Goal: Task Accomplishment & Management: Manage account settings

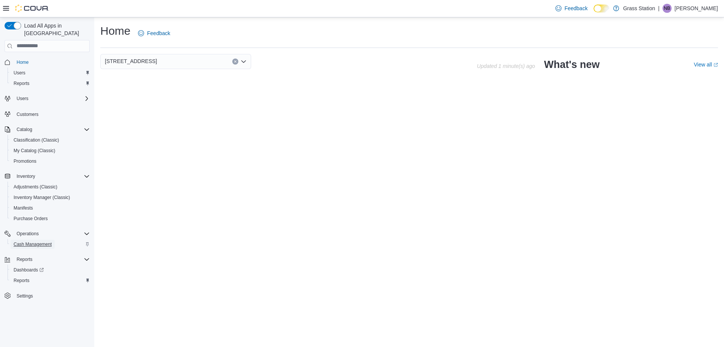
click at [54, 240] on link "Cash Management" at bounding box center [33, 244] width 44 height 9
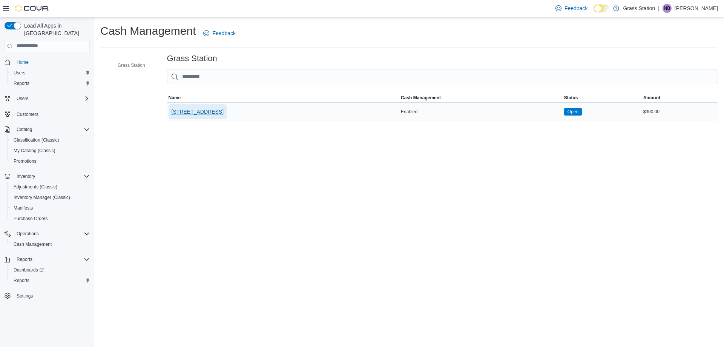
click at [218, 110] on span "[STREET_ADDRESS]" at bounding box center [198, 112] width 52 height 8
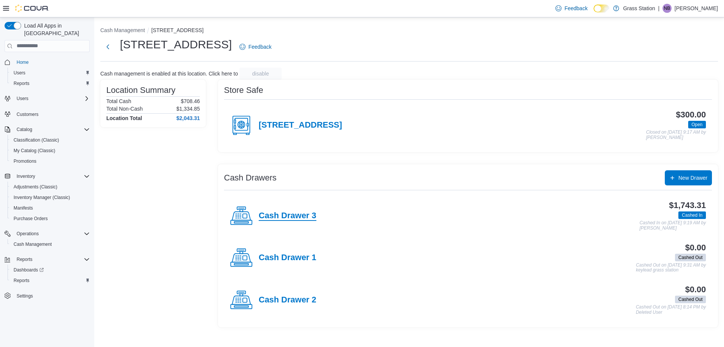
click at [301, 216] on h4 "Cash Drawer 3" at bounding box center [288, 216] width 58 height 10
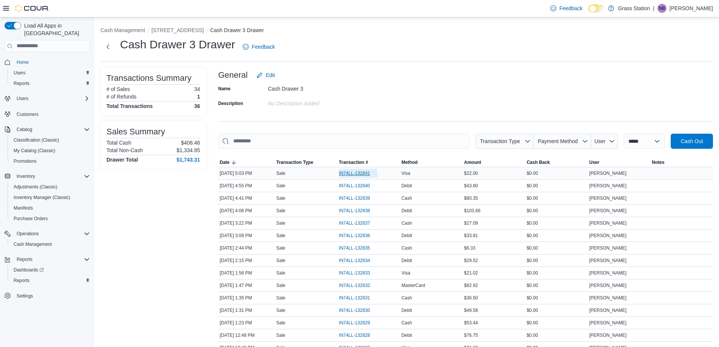
click at [355, 175] on span "IN74LL-132841" at bounding box center [354, 173] width 31 height 6
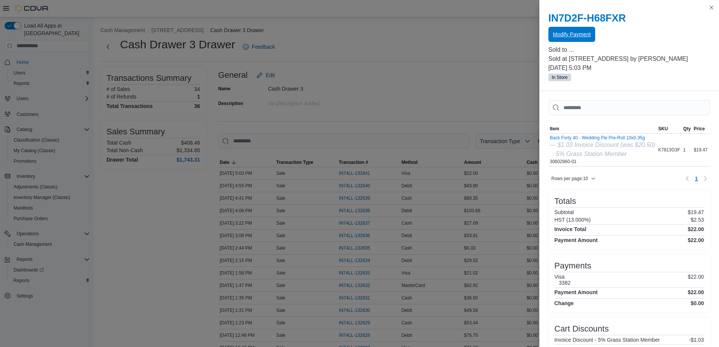
click at [575, 37] on span "Modify Payment" at bounding box center [572, 35] width 38 height 8
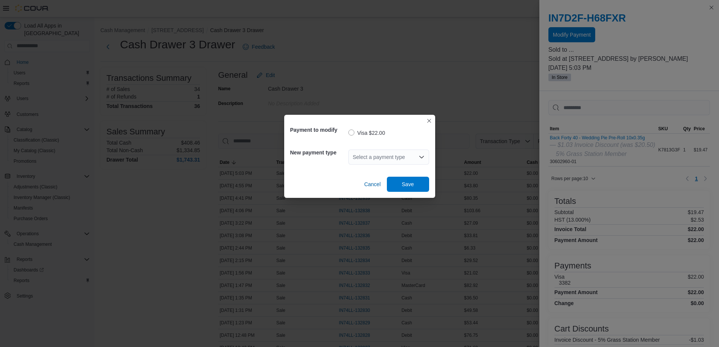
click at [378, 148] on div "Select a payment type" at bounding box center [388, 157] width 81 height 24
click at [374, 151] on div "Select a payment type" at bounding box center [388, 156] width 81 height 15
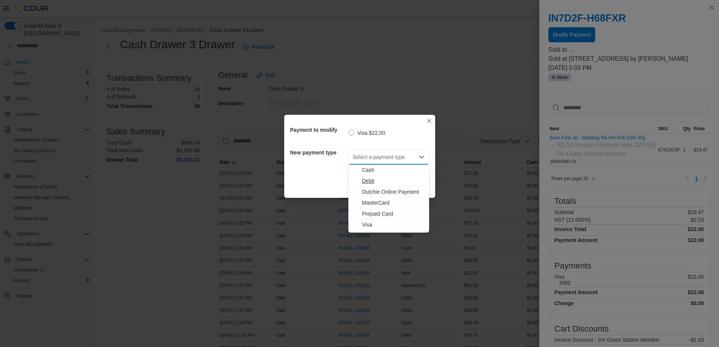
click at [379, 177] on button "Debit" at bounding box center [388, 180] width 81 height 11
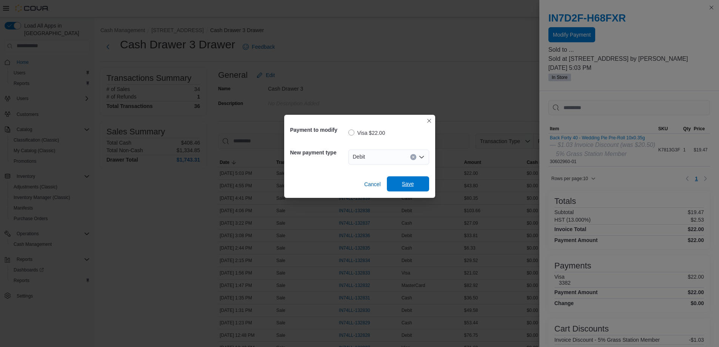
click at [416, 181] on span "Save" at bounding box center [407, 183] width 33 height 15
